Goal: Navigation & Orientation: Find specific page/section

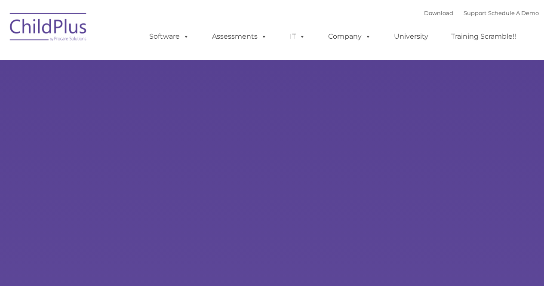
select select "MEDIUM"
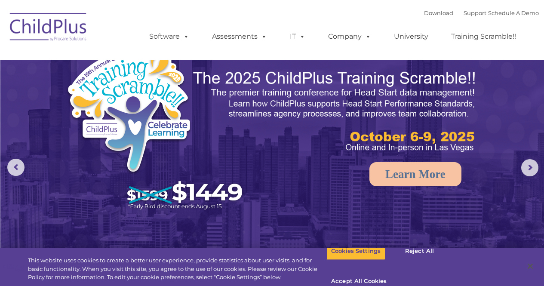
click at [41, 33] on img at bounding box center [49, 28] width 86 height 43
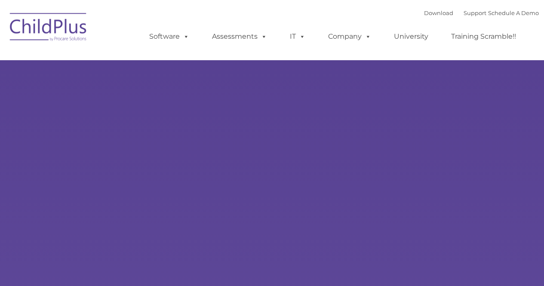
type input ""
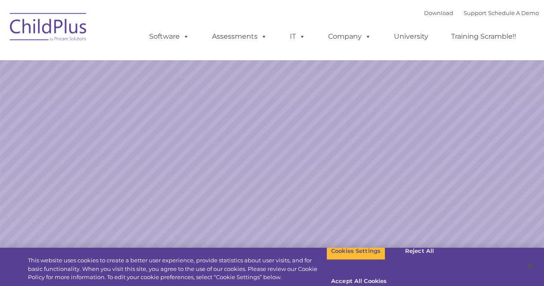
select select "MEDIUM"
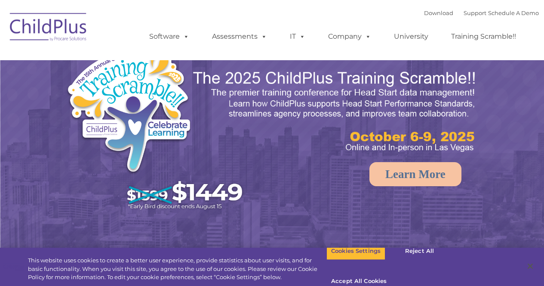
select select "MEDIUM"
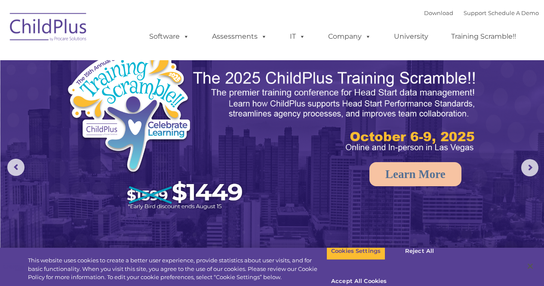
click at [486, 69] on img at bounding box center [272, 171] width 544 height 342
click at [543, 34] on nav "Download Support | Schedule A Demo  MENU MENU Software ChildPlus: The original…" at bounding box center [272, 30] width 544 height 60
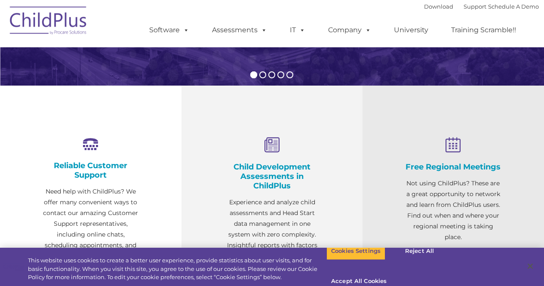
scroll to position [333, 0]
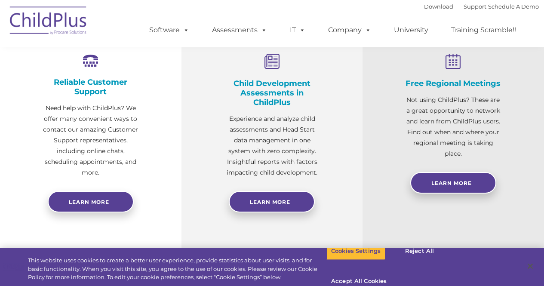
click at [47, 18] on img at bounding box center [49, 21] width 86 height 43
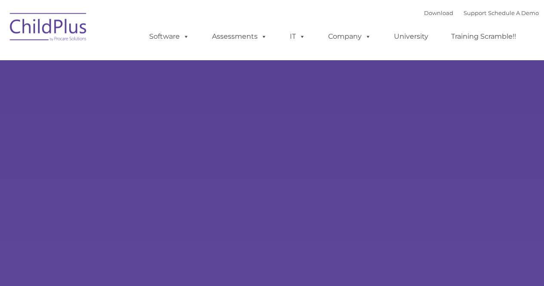
type input ""
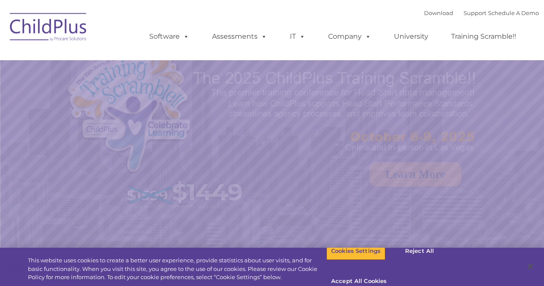
select select "MEDIUM"
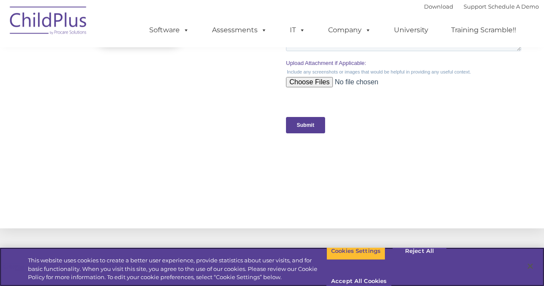
scroll to position [1000, 0]
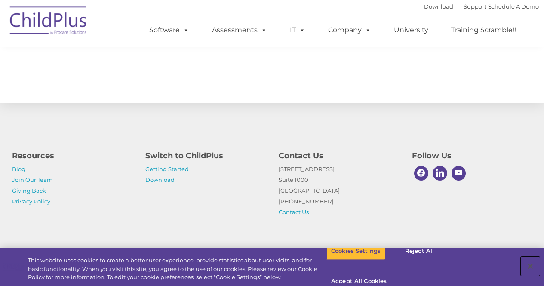
click at [532, 259] on button "Close" at bounding box center [529, 266] width 19 height 19
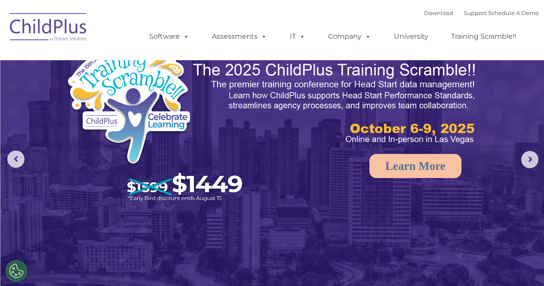
scroll to position [0, 0]
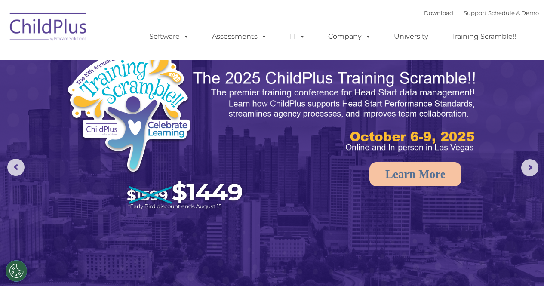
click at [372, 15] on div "Download Support | Schedule A Demo  MENU MENU Software ChildPlus: The original…" at bounding box center [335, 29] width 406 height 47
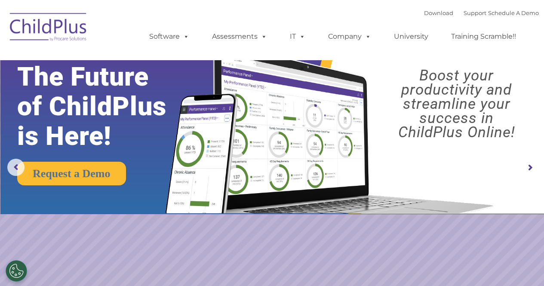
click at [332, 13] on div "Download Support | Schedule A Demo  MENU MENU Software ChildPlus: The original…" at bounding box center [335, 29] width 406 height 47
click at [320, 5] on nav "Download Support | Schedule A Demo  MENU MENU Software ChildPlus: The original…" at bounding box center [272, 30] width 544 height 60
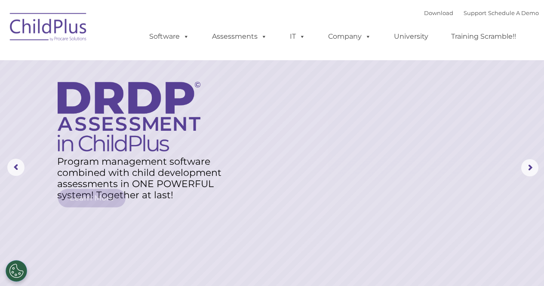
click at [376, 7] on div "Download Support | Schedule A Demo  MENU MENU Software ChildPlus: The original…" at bounding box center [335, 29] width 406 height 47
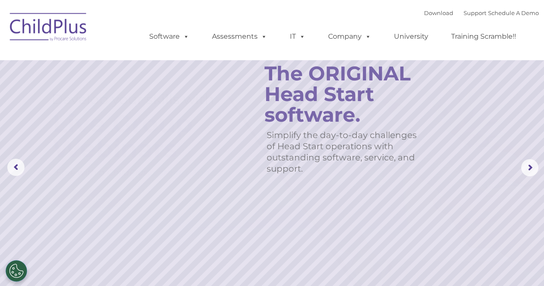
click at [64, 86] on rs-slide "Simplify the day-to-day challenges of Head Start operations with outstanding so…" at bounding box center [272, 167] width 544 height 335
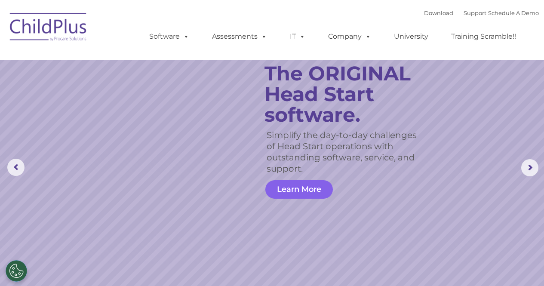
click at [292, 194] on link "Learn More" at bounding box center [298, 189] width 67 height 18
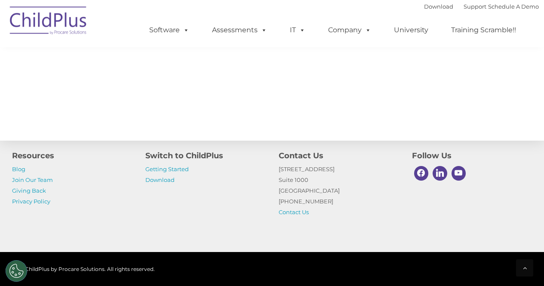
scroll to position [1000, 0]
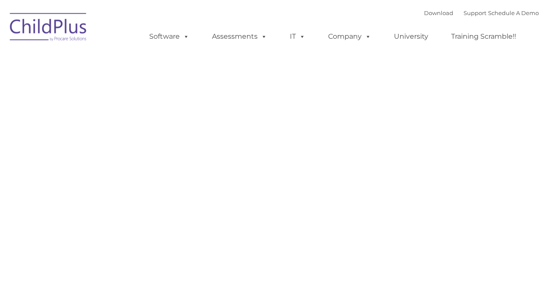
type input ""
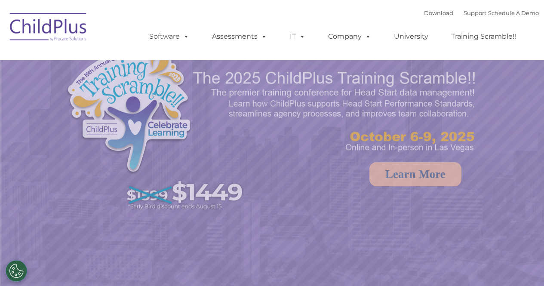
select select "MEDIUM"
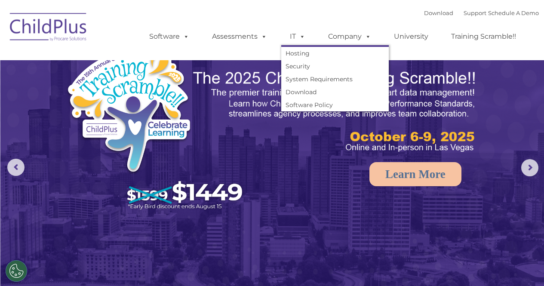
click at [226, 46] on ul "Software ChildPlus: The original and most widely-used Head Start data managemen…" at bounding box center [335, 36] width 406 height 34
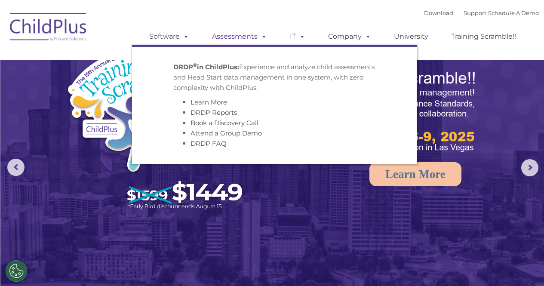
click at [228, 33] on link "Assessments" at bounding box center [239, 36] width 72 height 17
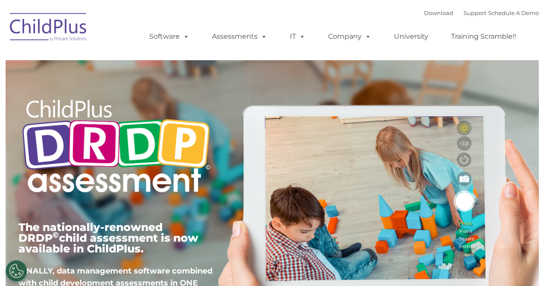
click at [64, 28] on img at bounding box center [49, 28] width 86 height 43
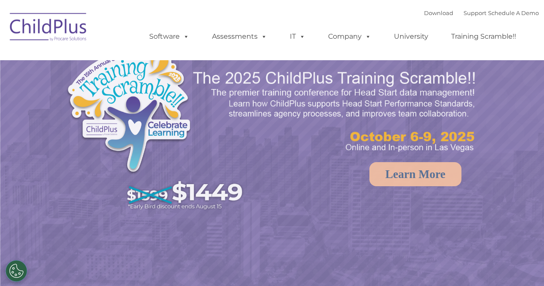
select select "MEDIUM"
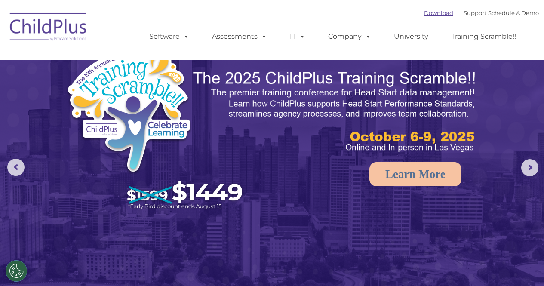
click at [426, 11] on link "Download" at bounding box center [438, 12] width 29 height 7
